Goal: Task Accomplishment & Management: Manage account settings

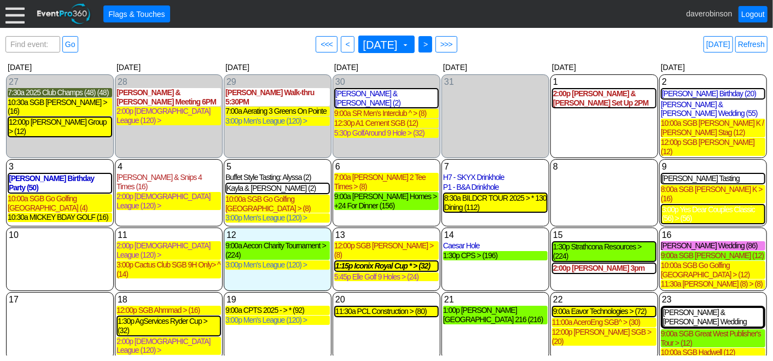
click at [432, 45] on span "● >" at bounding box center [425, 44] width 14 height 16
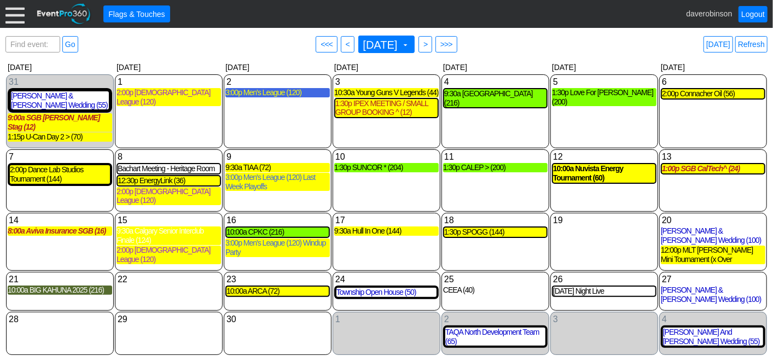
click at [271, 96] on div "3:00p Men's League (120)" at bounding box center [277, 92] width 104 height 9
click at [235, 94] on div "3:00p Men's League (120)>" at bounding box center [277, 92] width 104 height 9
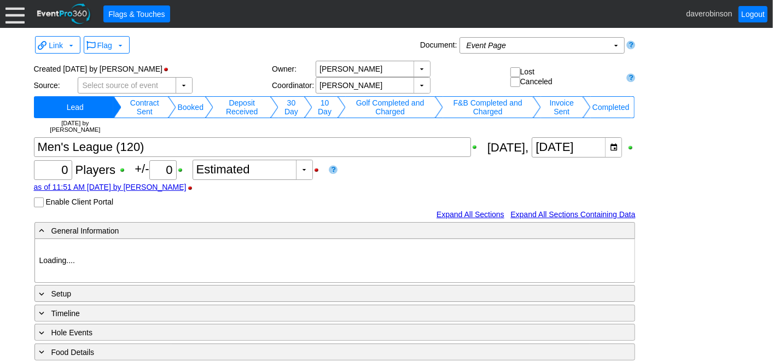
type input "Heritage Pointe Golf Club"
type input "Men's League"
type input "1033834"
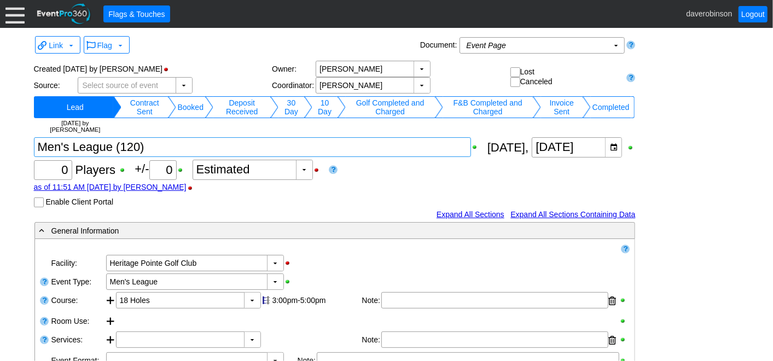
click at [180, 143] on textarea at bounding box center [252, 147] width 437 height 20
type textarea "Men's League (120)>"
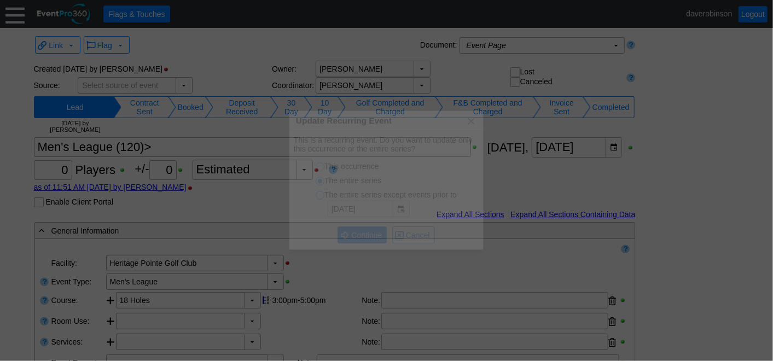
click at [394, 186] on body "Calendar of Events + New Event + Reports + Manage Contacts + Manage Organizatio…" at bounding box center [386, 180] width 773 height 361
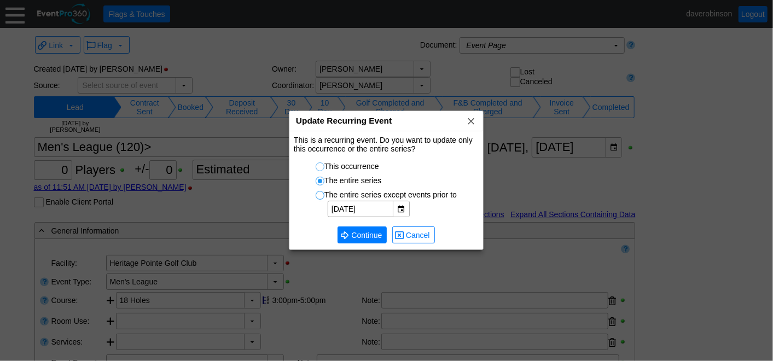
click at [322, 165] on input "This occurrence" at bounding box center [321, 168] width 11 height 11
radio input "true"
click at [374, 226] on span "● Continue" at bounding box center [361, 234] width 49 height 17
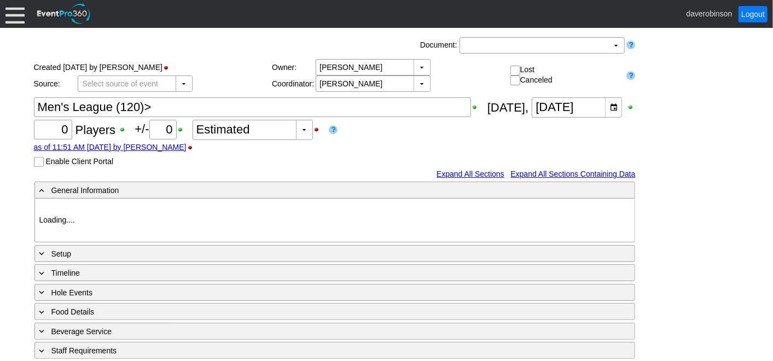
type input "Heritage Pointe Golf Club"
type input "Men's League"
type input "1033834"
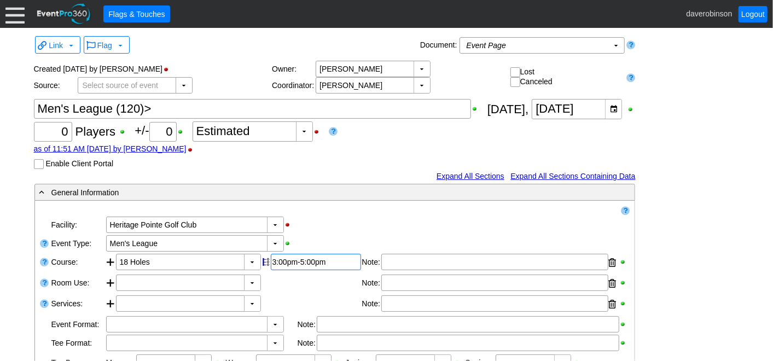
click at [281, 261] on div "Remove all highlights Facility: ▼ Χ Heritage Pointe Golf Club Event Type: ▼ Χ M…" at bounding box center [334, 339] width 591 height 269
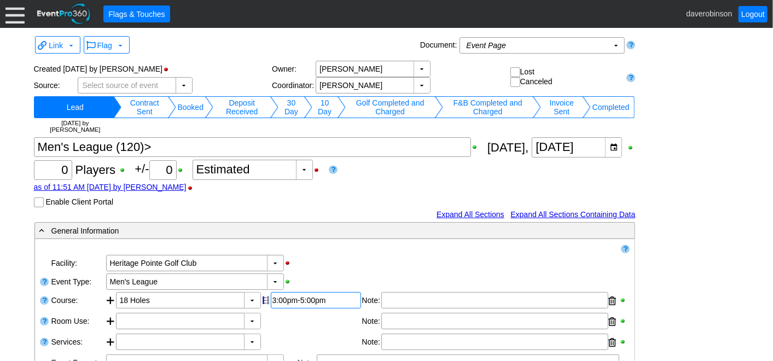
click at [284, 296] on div "3:00pm-5:00pm" at bounding box center [315, 300] width 87 height 9
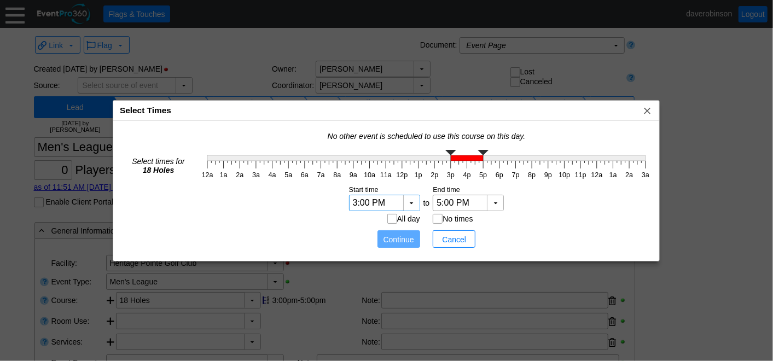
drag, startPoint x: 372, startPoint y: 207, endPoint x: 331, endPoint y: 208, distance: 41.0
click at [331, 208] on td "Setup hours:minutes Start time End time Tear-down hours:minutes ▼ Χ ▼ Χ 3:00 PM…" at bounding box center [426, 220] width 454 height 71
type input "2:36 PM"
click at [453, 206] on input "5:00 PM" at bounding box center [460, 202] width 48 height 15
type input "4:42 PM"
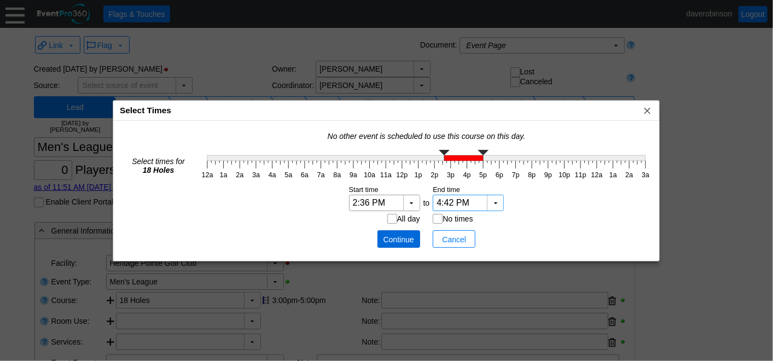
click at [394, 238] on span "Continue" at bounding box center [398, 239] width 33 height 11
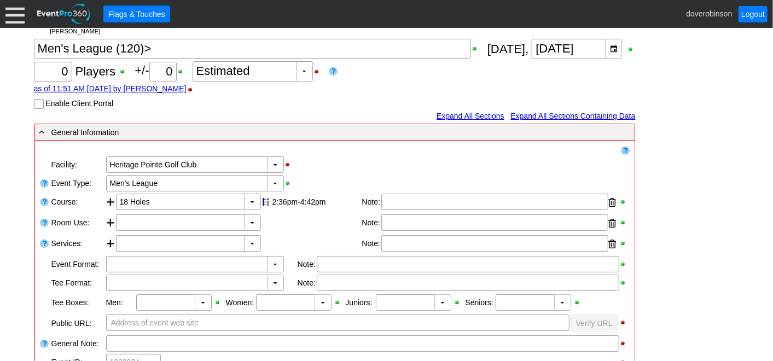
scroll to position [243, 0]
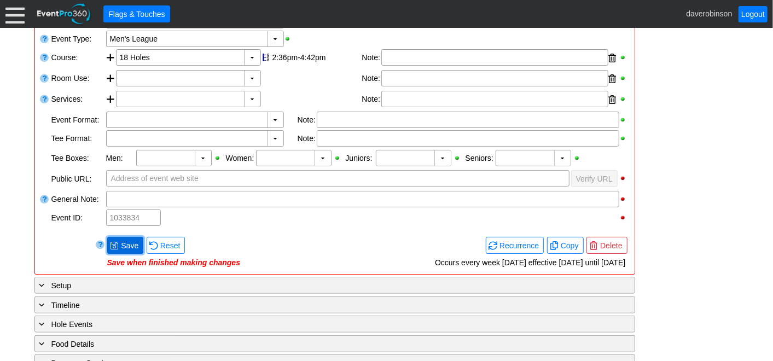
click at [123, 245] on span "Save" at bounding box center [130, 245] width 22 height 11
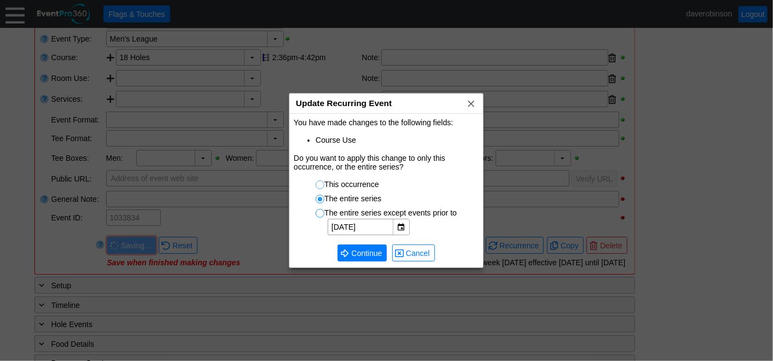
click at [318, 186] on input "This occurrence" at bounding box center [321, 186] width 11 height 11
radio input "true"
click at [362, 247] on span "● Continue" at bounding box center [362, 252] width 44 height 11
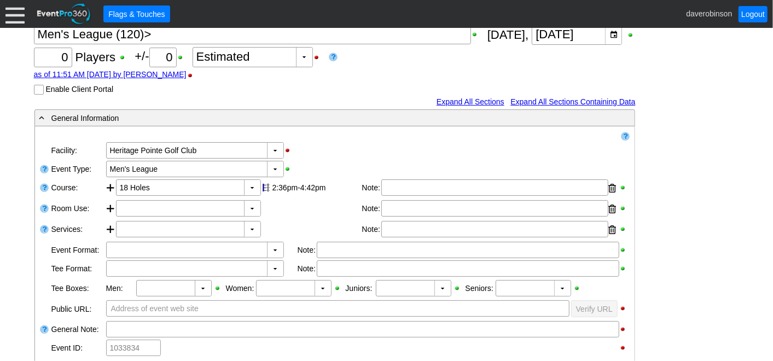
scroll to position [0, 0]
